Goal: Entertainment & Leisure: Consume media (video, audio)

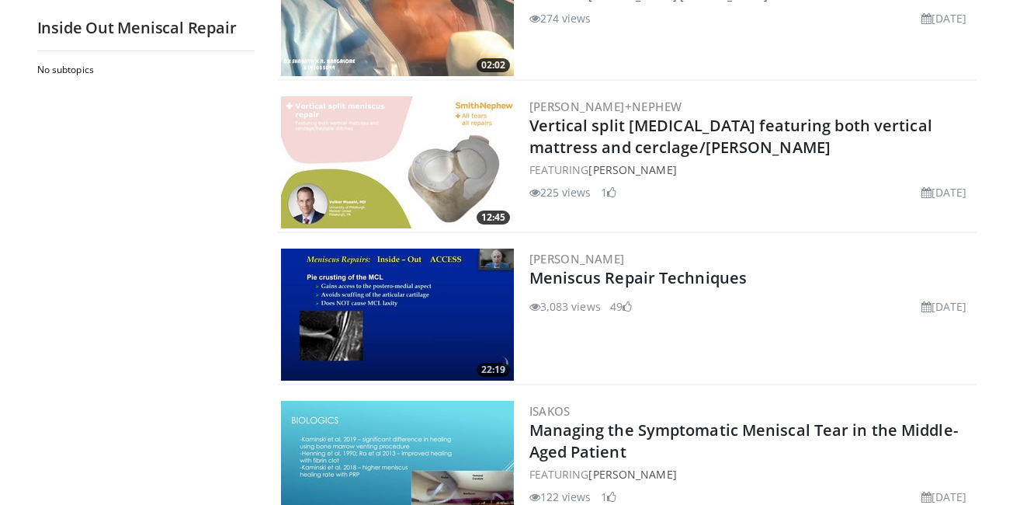
scroll to position [401, 0]
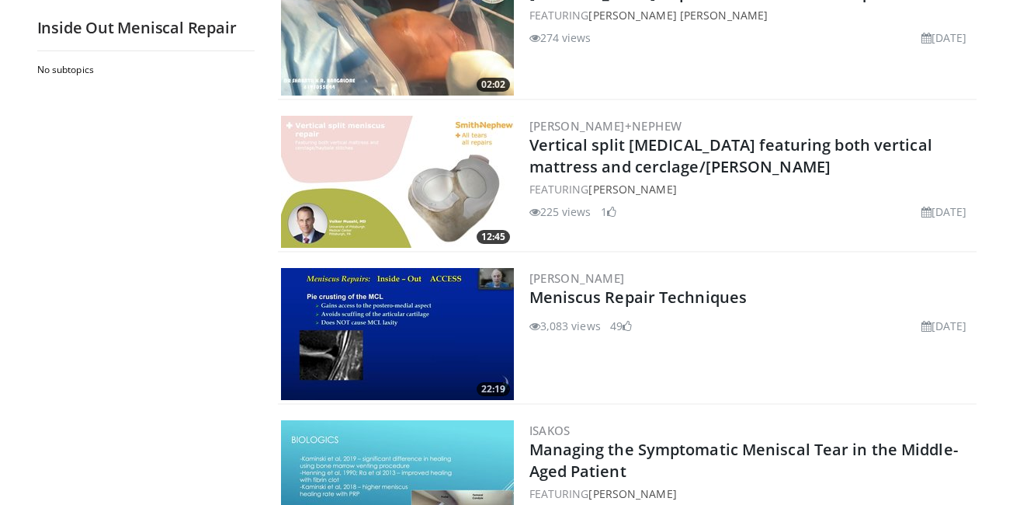
click at [445, 343] on img at bounding box center [397, 334] width 233 height 132
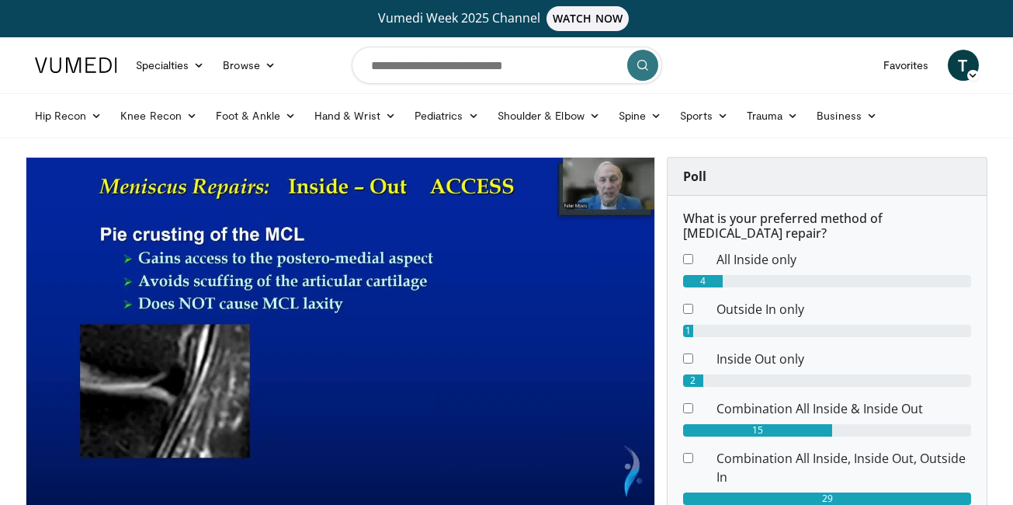
scroll to position [50, 0]
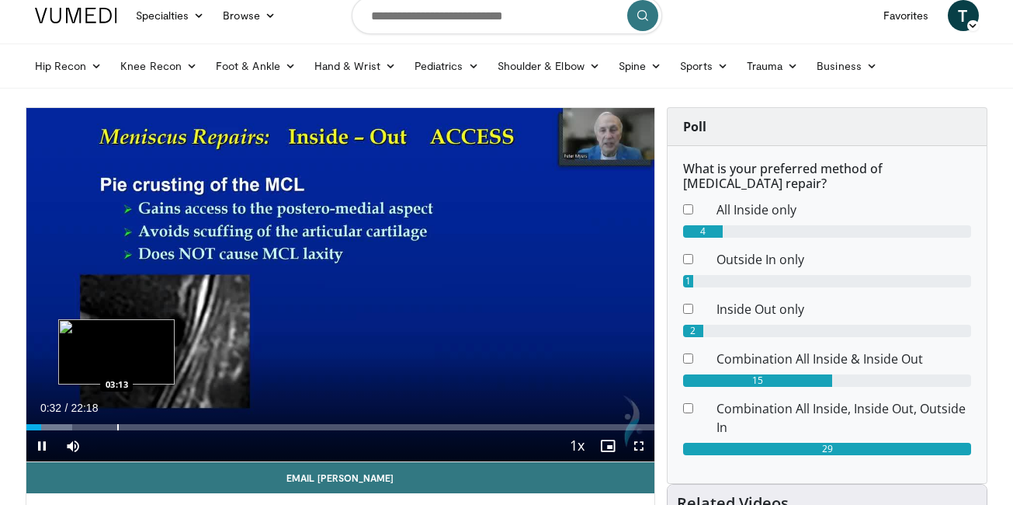
click at [117, 427] on div "Progress Bar" at bounding box center [118, 427] width 2 height 6
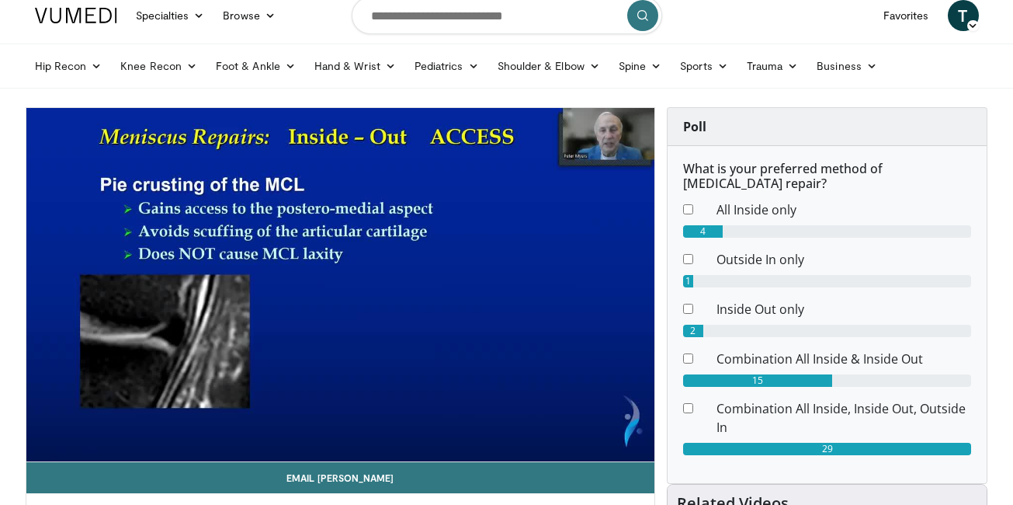
click at [144, 425] on div "10 seconds Tap to unmute" at bounding box center [340, 284] width 629 height 353
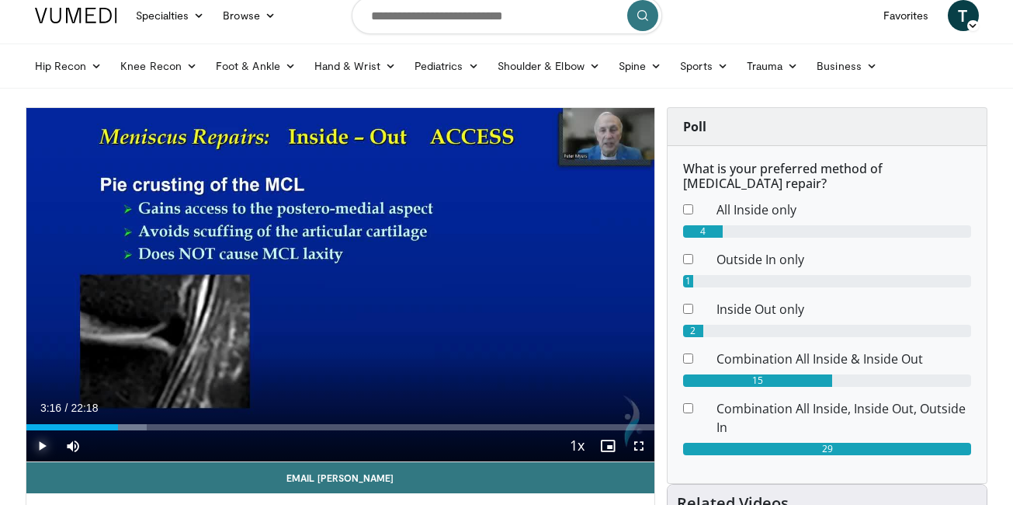
click at [45, 439] on span "Video Player" at bounding box center [41, 445] width 31 height 31
click at [161, 430] on div "Current Time 3:16 / Duration 22:18 Pause Skip Backward Skip Forward Mute Loaded…" at bounding box center [340, 445] width 629 height 31
click at [167, 428] on div "Progress Bar" at bounding box center [168, 427] width 2 height 6
click at [146, 424] on div "Progress Bar" at bounding box center [147, 427] width 2 height 6
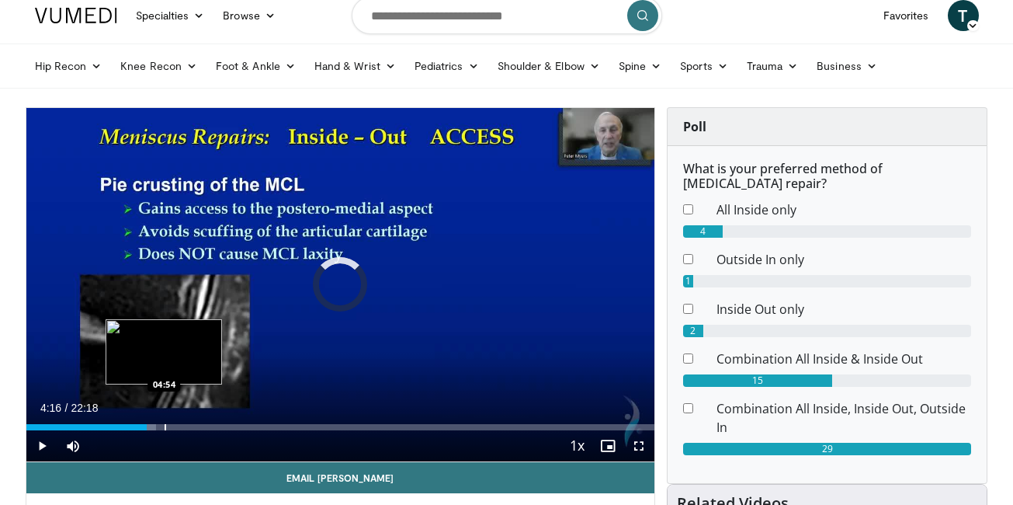
click at [165, 424] on div "Progress Bar" at bounding box center [166, 427] width 2 height 6
click at [150, 425] on div "Progress Bar" at bounding box center [151, 427] width 2 height 6
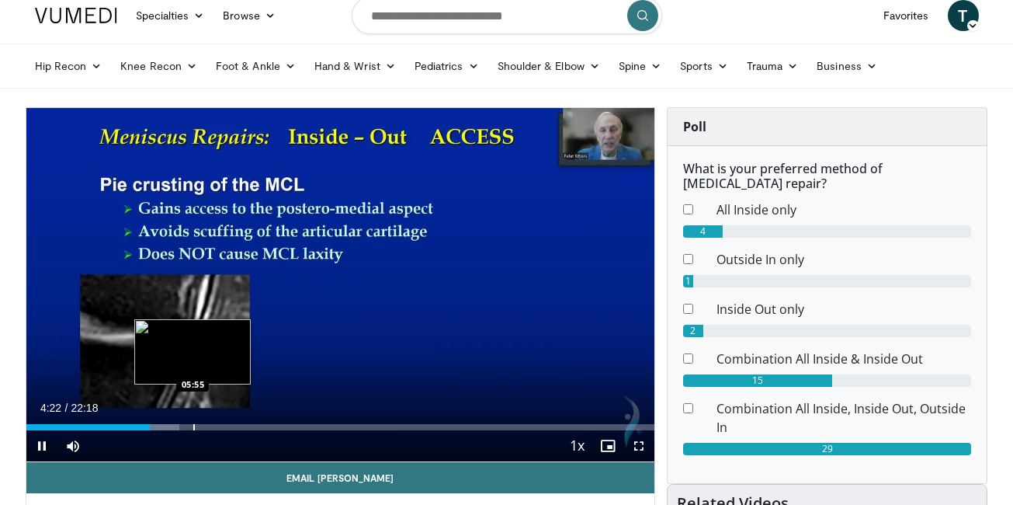
click at [193, 429] on div "Progress Bar" at bounding box center [194, 427] width 2 height 6
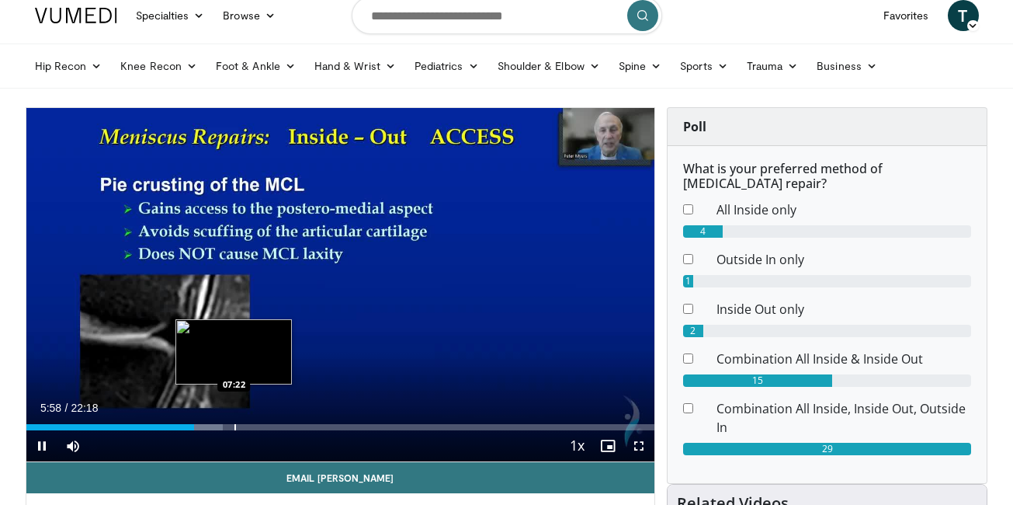
click at [234, 429] on div "Progress Bar" at bounding box center [235, 427] width 2 height 6
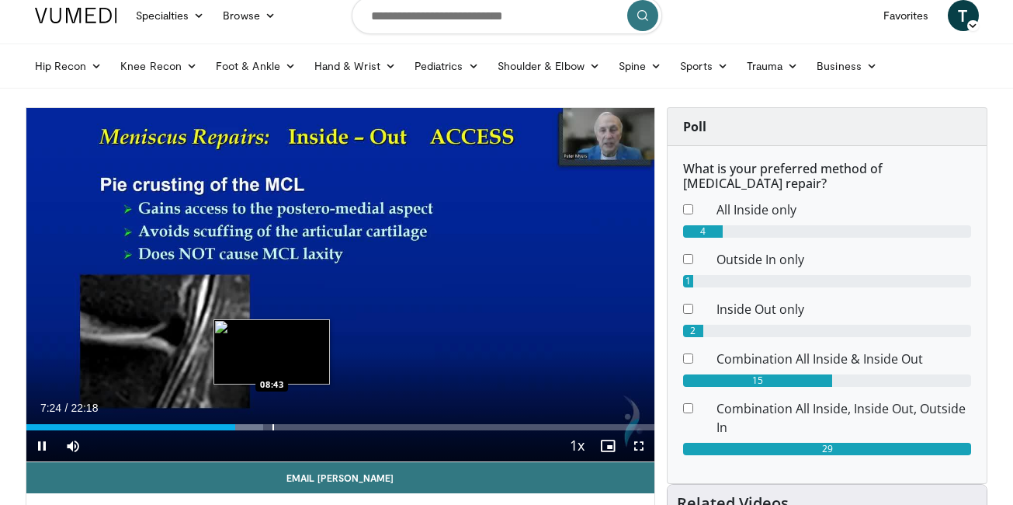
click at [273, 426] on div "Progress Bar" at bounding box center [273, 427] width 2 height 6
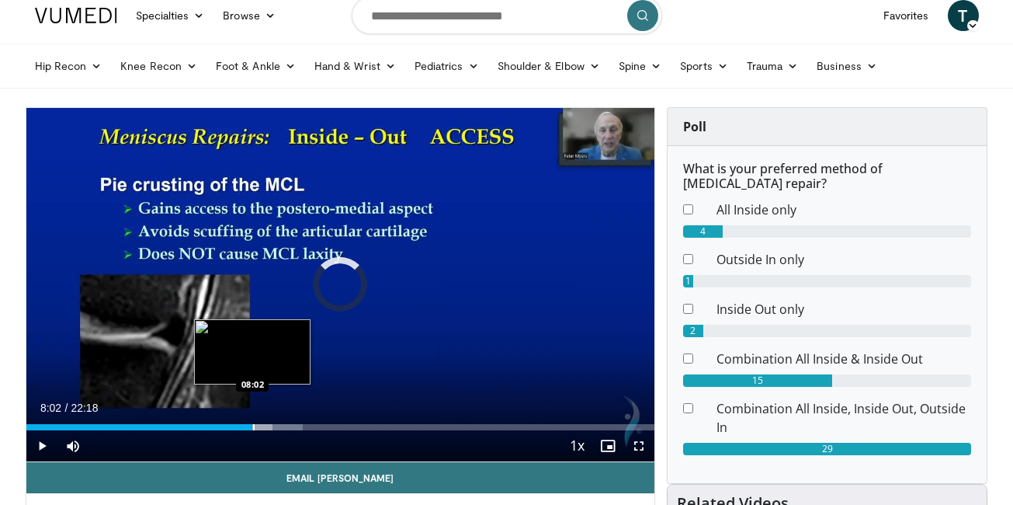
click at [253, 425] on div "Progress Bar" at bounding box center [254, 427] width 2 height 6
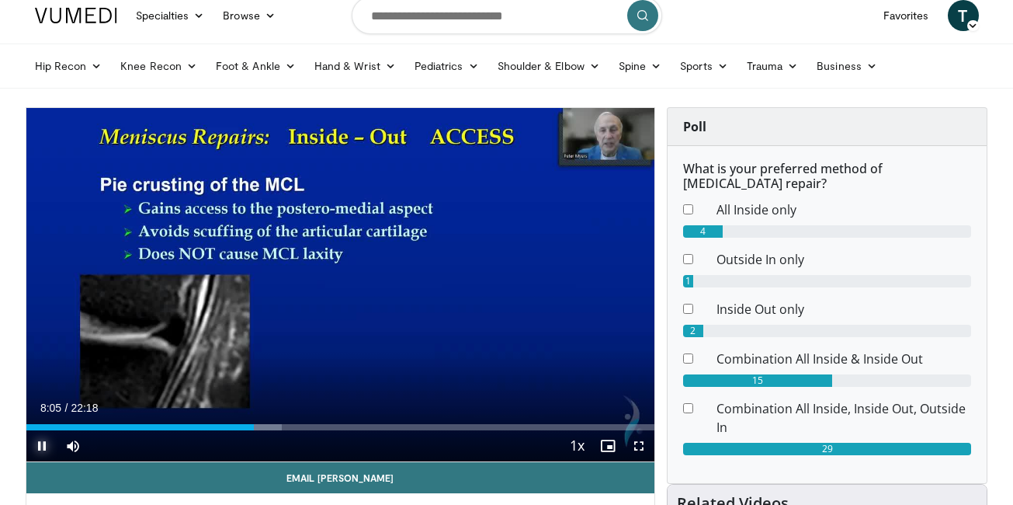
click at [48, 449] on span "Video Player" at bounding box center [41, 445] width 31 height 31
click at [40, 448] on span "Video Player" at bounding box center [41, 445] width 31 height 31
click at [38, 444] on span "Video Player" at bounding box center [41, 445] width 31 height 31
